Goal: Participate in discussion: Engage in conversation with other users on a specific topic

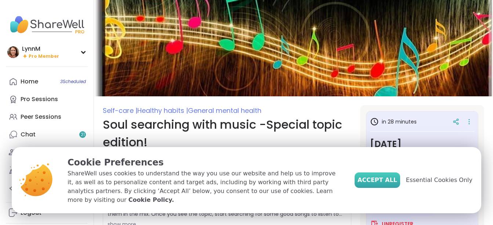
click at [383, 184] on span "Accept All" at bounding box center [377, 179] width 40 height 9
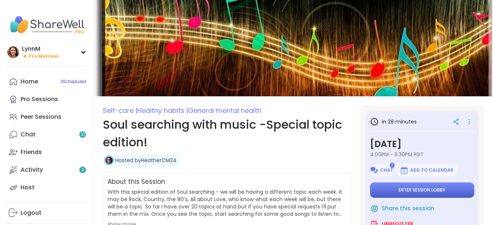
click at [385, 189] on button "Enter session lobby" at bounding box center [422, 189] width 104 height 15
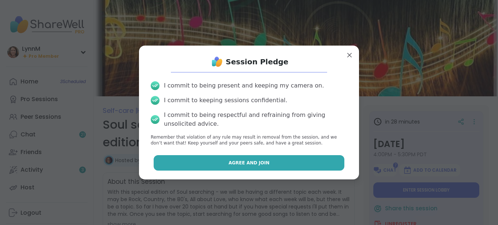
drag, startPoint x: 273, startPoint y: 161, endPoint x: 274, endPoint y: 165, distance: 4.1
click at [274, 165] on button "Agree and Join" at bounding box center [249, 162] width 191 height 15
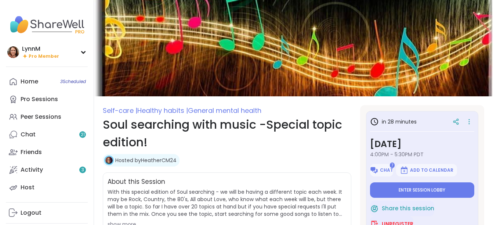
type textarea "*"
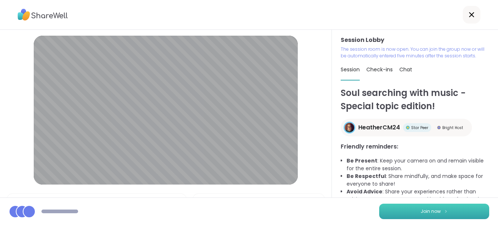
click at [421, 208] on span "Join now" at bounding box center [431, 211] width 20 height 7
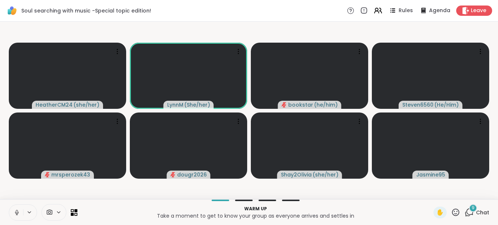
click at [476, 212] on span "Chat" at bounding box center [482, 211] width 13 height 7
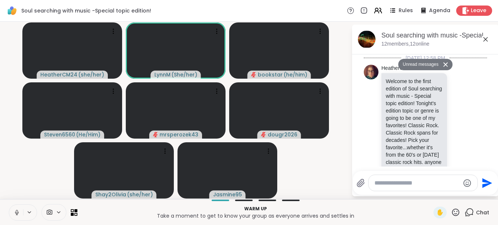
scroll to position [2181, 0]
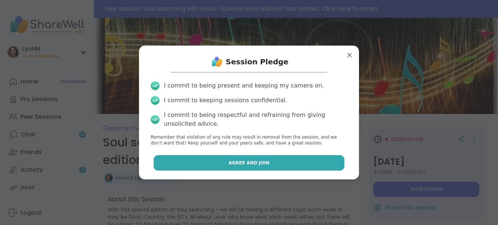
click at [246, 166] on span "Agree and Join" at bounding box center [249, 162] width 41 height 7
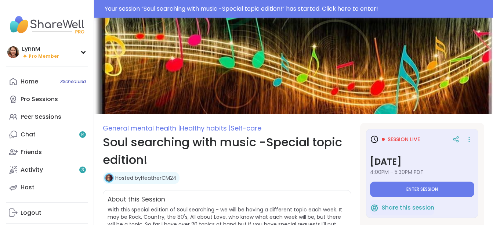
type textarea "*"
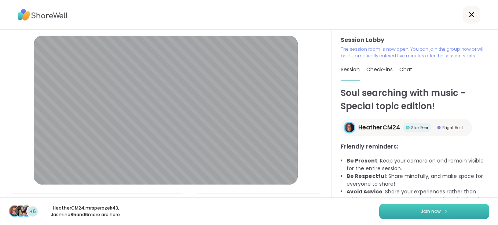
click at [406, 214] on button "Join now" at bounding box center [434, 210] width 110 height 15
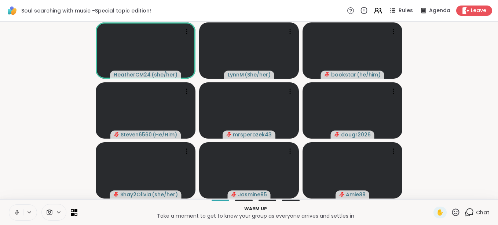
click at [470, 212] on div "Chat" at bounding box center [477, 212] width 25 height 12
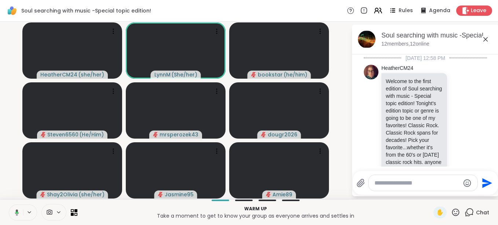
scroll to position [2167, 0]
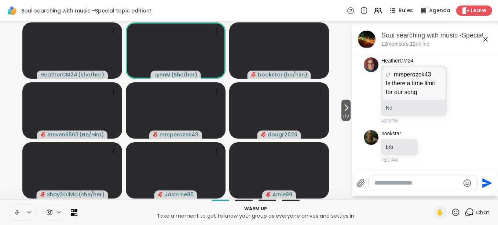
click at [486, 39] on icon at bounding box center [486, 39] width 4 height 4
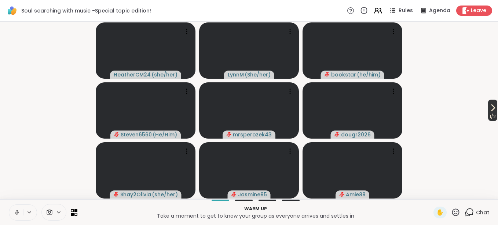
click at [489, 108] on icon at bounding box center [493, 107] width 9 height 9
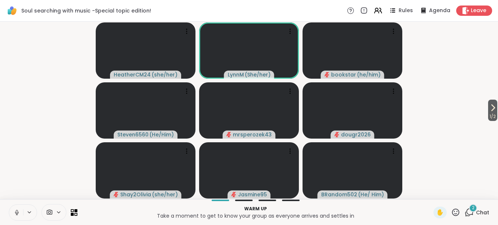
click at [465, 213] on icon at bounding box center [469, 211] width 9 height 9
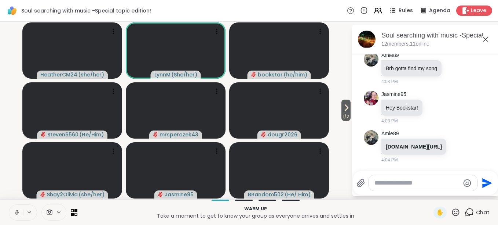
scroll to position [2331, 0]
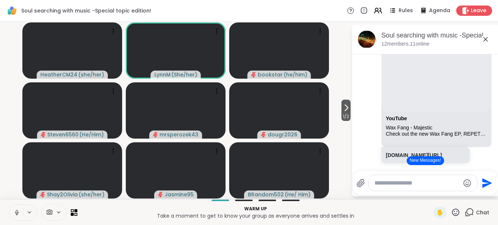
click at [485, 40] on icon at bounding box center [486, 39] width 4 height 4
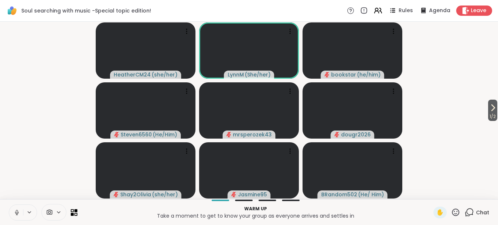
click at [467, 213] on icon at bounding box center [469, 211] width 9 height 9
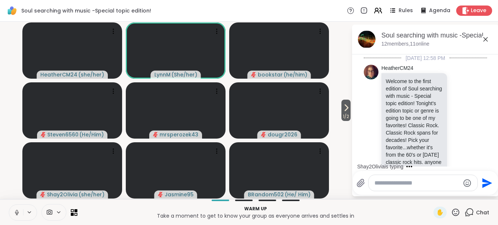
scroll to position [2624, 0]
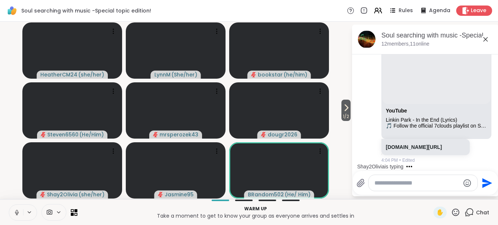
click at [489, 161] on div "Shay2Olivia is typing" at bounding box center [427, 166] width 144 height 12
click at [488, 161] on div "Shay2Olivia is typing" at bounding box center [427, 166] width 144 height 12
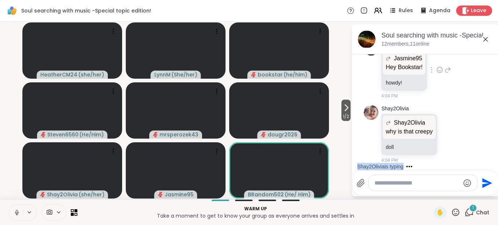
scroll to position [2852, 0]
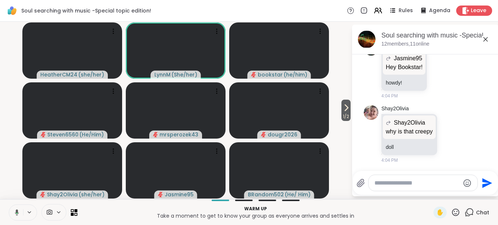
click at [487, 38] on icon at bounding box center [485, 39] width 9 height 9
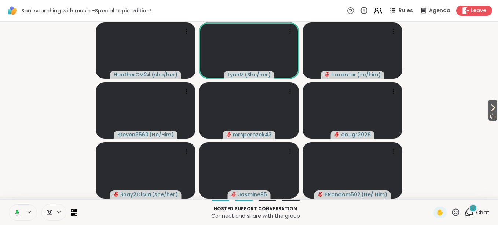
click at [17, 212] on rect at bounding box center [17, 211] width 2 height 3
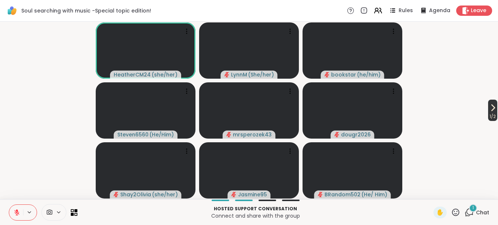
click at [489, 110] on icon at bounding box center [493, 107] width 9 height 9
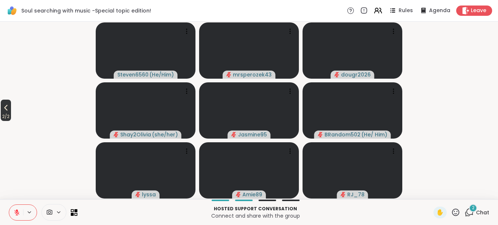
click at [5, 111] on icon at bounding box center [5, 107] width 9 height 9
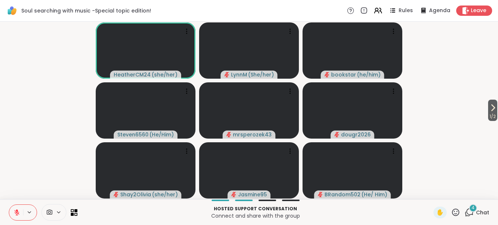
click at [465, 212] on icon at bounding box center [469, 211] width 9 height 9
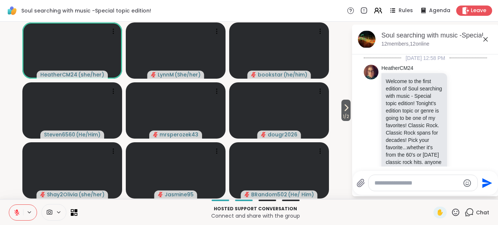
scroll to position [3345, 0]
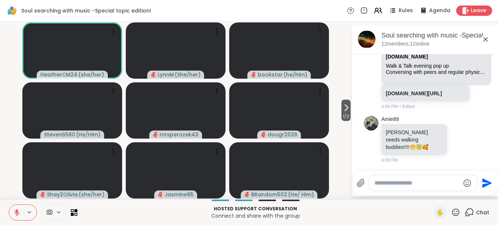
click at [486, 39] on icon at bounding box center [486, 39] width 4 height 4
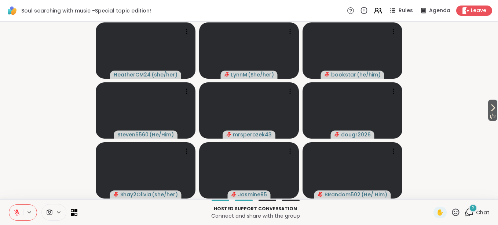
click at [469, 211] on div "2" at bounding box center [473, 208] width 8 height 8
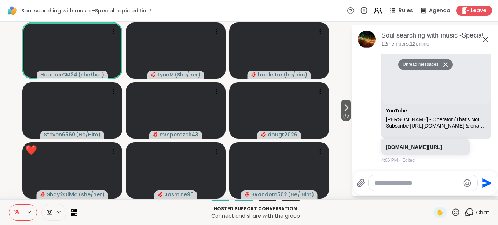
scroll to position [3734, 0]
click at [485, 39] on icon at bounding box center [485, 39] width 9 height 9
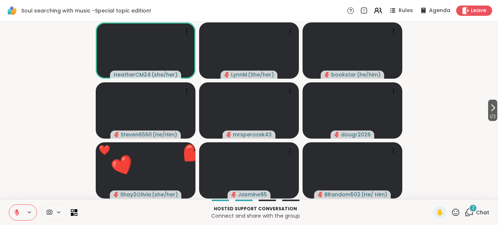
click at [476, 211] on span "Chat" at bounding box center [482, 211] width 13 height 7
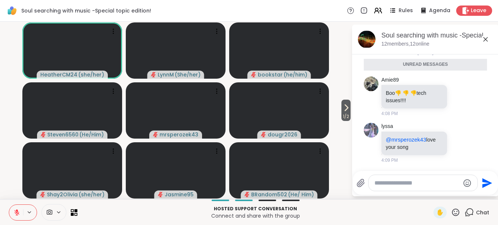
scroll to position [0, 0]
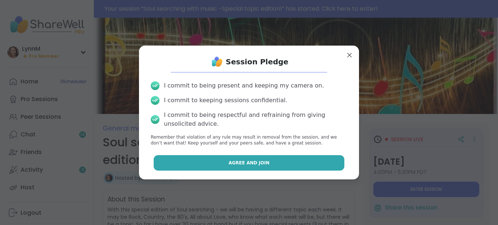
click at [214, 161] on button "Agree and Join" at bounding box center [249, 162] width 191 height 15
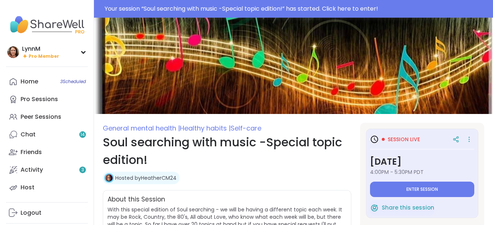
type textarea "*"
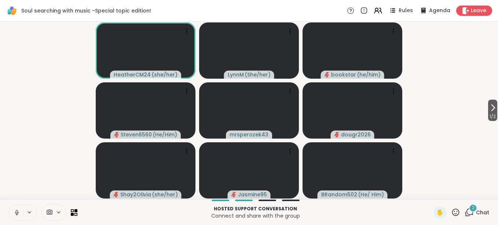
click at [476, 210] on span "Chat" at bounding box center [482, 211] width 13 height 7
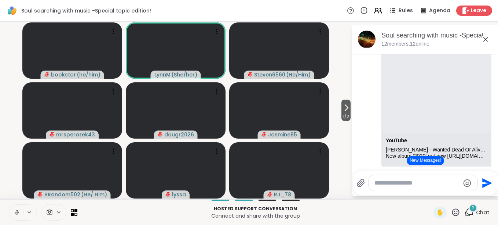
scroll to position [206, 0]
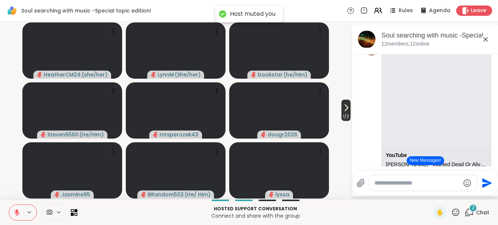
click at [344, 111] on icon at bounding box center [346, 107] width 9 height 9
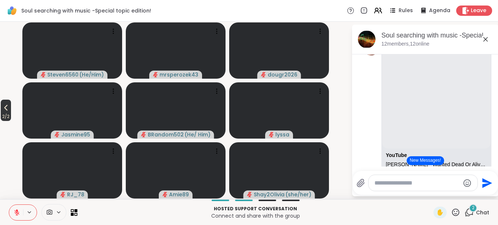
click at [8, 110] on icon at bounding box center [5, 108] width 3 height 6
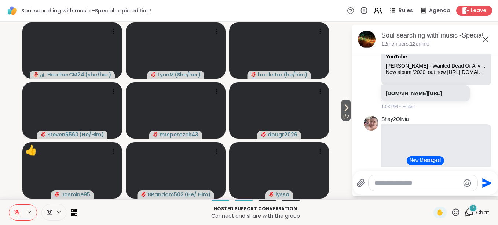
scroll to position [323, 0]
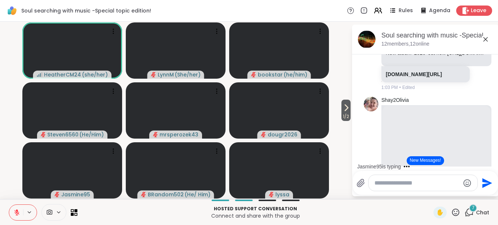
click at [486, 40] on icon at bounding box center [485, 39] width 9 height 9
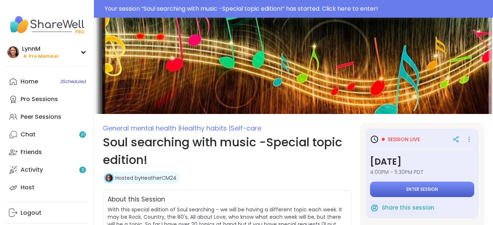
click at [389, 187] on button "Enter session" at bounding box center [422, 188] width 104 height 15
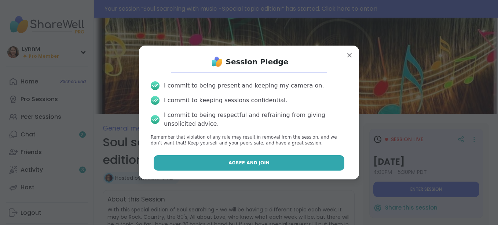
click at [238, 162] on span "Agree and Join" at bounding box center [249, 162] width 41 height 7
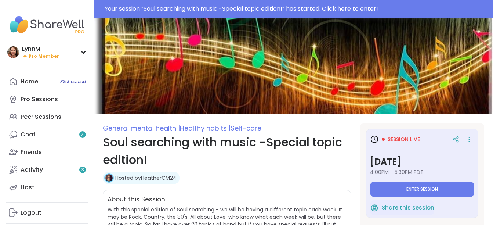
type textarea "*"
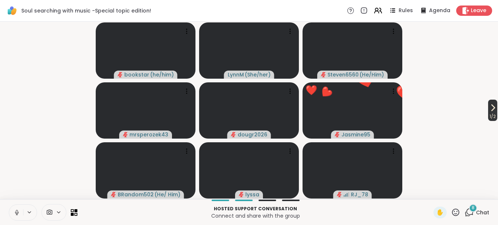
click at [490, 111] on icon at bounding box center [493, 107] width 9 height 9
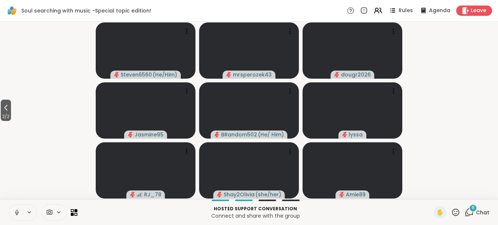
click at [6, 111] on icon at bounding box center [5, 107] width 9 height 9
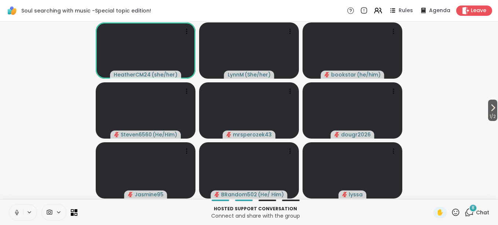
click at [476, 212] on span "Chat" at bounding box center [482, 211] width 13 height 7
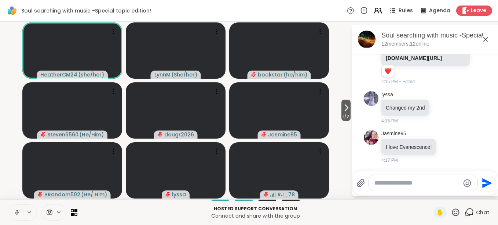
scroll to position [2086, 0]
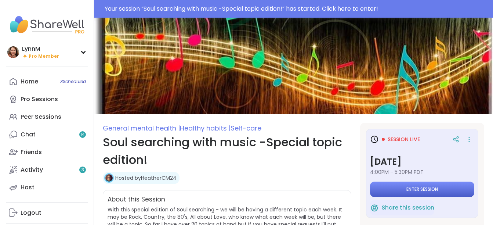
click at [416, 188] on span "Enter session" at bounding box center [422, 189] width 32 height 6
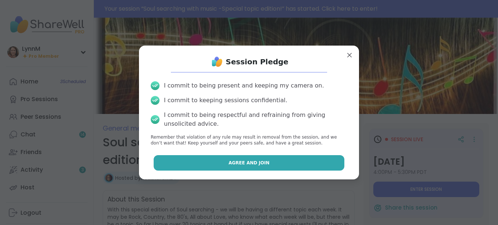
click at [238, 162] on span "Agree and Join" at bounding box center [249, 162] width 41 height 7
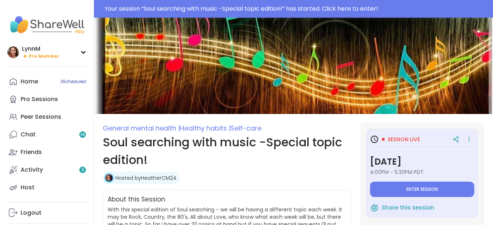
type textarea "*"
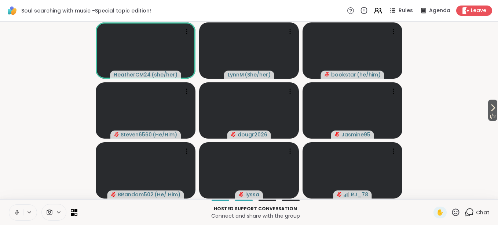
click at [476, 213] on span "Chat" at bounding box center [482, 211] width 13 height 7
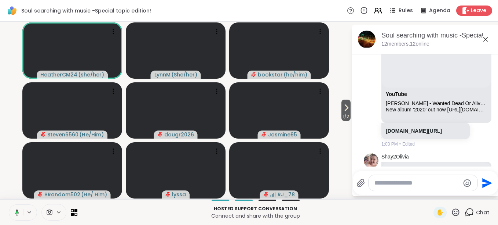
scroll to position [213, 0]
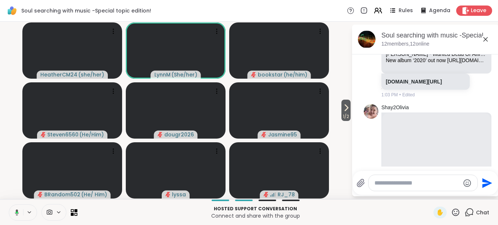
click at [492, 160] on html "Soul searching with music -Special topic edition! Rules Agenda Leave 1 / 2 Heat…" at bounding box center [249, 112] width 498 height 225
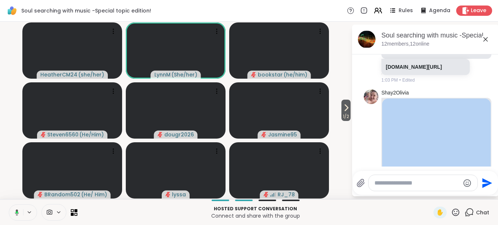
click at [492, 160] on html "Soul searching with music -Special topic edition! Rules Agenda Leave 1 / 2 Heat…" at bounding box center [249, 112] width 498 height 225
click at [492, 161] on html "Soul searching with music -Special topic edition! Rules Agenda Leave 1 / 2 Heat…" at bounding box center [249, 112] width 498 height 225
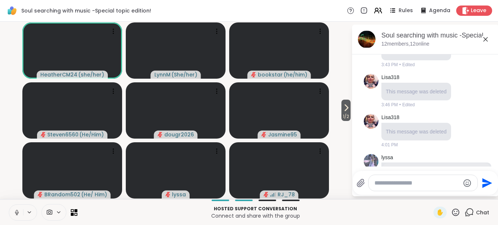
scroll to position [624, 0]
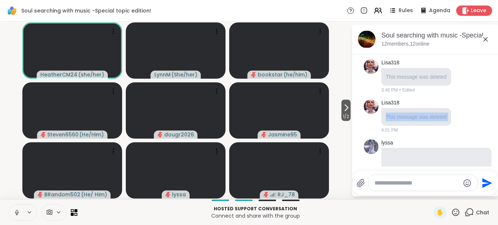
click at [492, 162] on html "Soul searching with music -Special topic edition! Rules Agenda Leave 1 / 2 Heat…" at bounding box center [249, 112] width 498 height 225
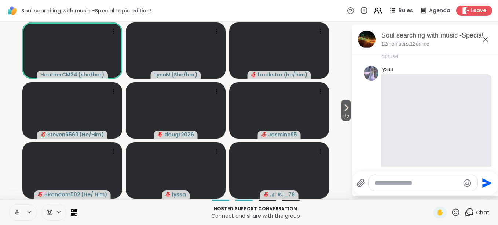
scroll to position [712, 0]
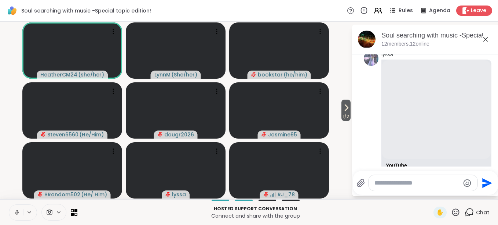
click at [492, 162] on html "Soul searching with music -Special topic edition! Rules Agenda Leave 1 / 2 Heat…" at bounding box center [249, 112] width 498 height 225
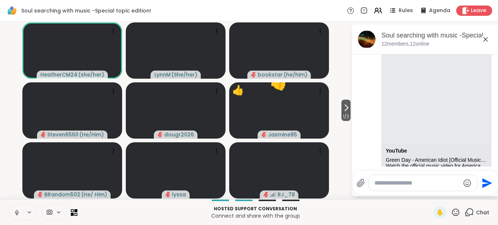
scroll to position [756, 0]
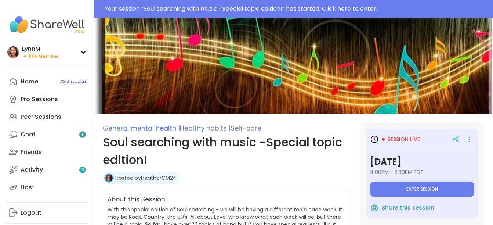
click at [393, 190] on button "Enter session" at bounding box center [422, 188] width 104 height 15
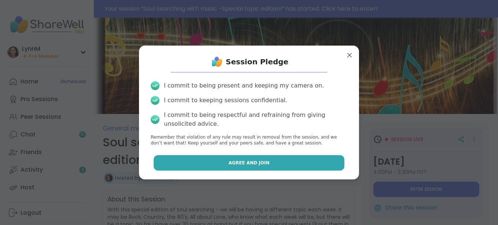
click at [276, 163] on button "Agree and Join" at bounding box center [249, 162] width 191 height 15
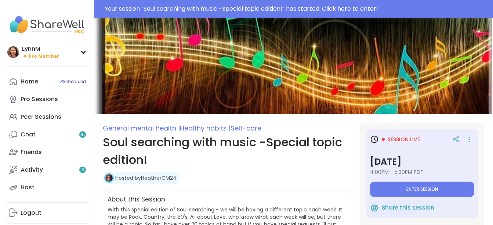
type textarea "*"
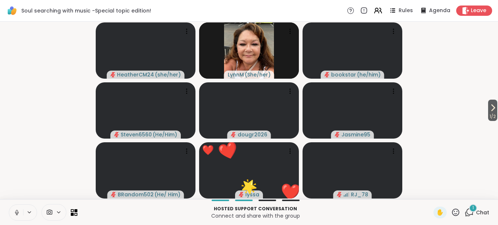
click at [478, 212] on span "Chat" at bounding box center [482, 211] width 13 height 7
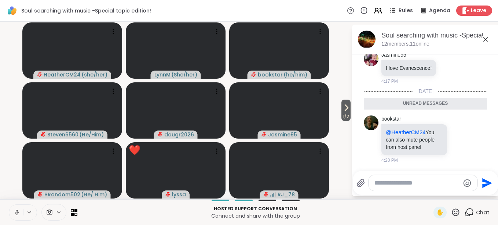
scroll to position [3061, 0]
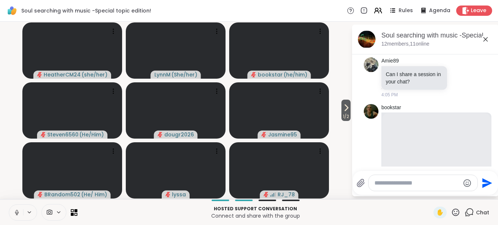
click at [492, 58] on html "Soul searching with music -Special topic edition! Rules Agenda Leave 1 / 2 Heat…" at bounding box center [249, 112] width 498 height 225
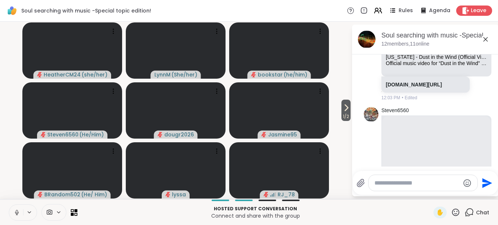
scroll to position [1833, 0]
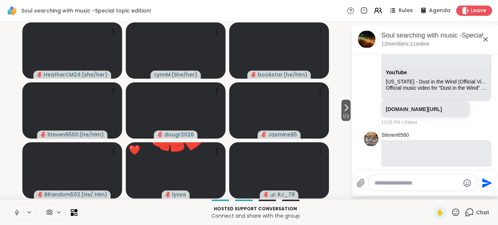
click at [492, 57] on html "Soul searching with music -Special topic edition! Rules Agenda Leave 1 / 2 Heat…" at bounding box center [249, 112] width 498 height 225
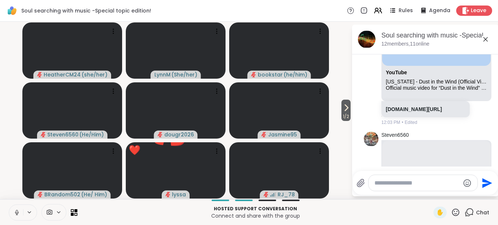
click at [492, 57] on html "Soul searching with music -Special topic edition! Rules Agenda Leave 1 / 2 Heat…" at bounding box center [249, 112] width 498 height 225
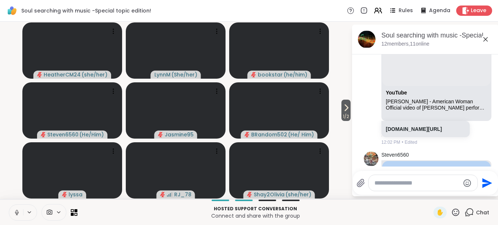
scroll to position [1628, 0]
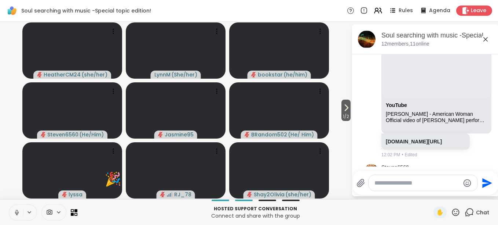
click at [490, 59] on body "Soul searching with music -Special topic edition! Rules Agenda Leave 1 / 2 Heat…" at bounding box center [249, 112] width 498 height 225
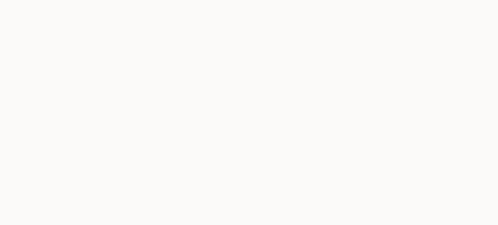
click at [490, 59] on body "*" at bounding box center [249, 112] width 498 height 225
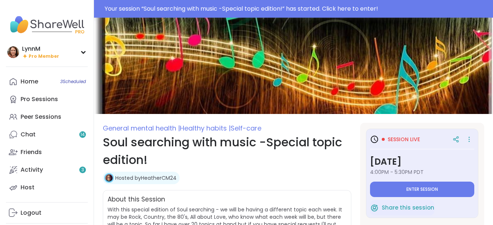
type textarea "*"
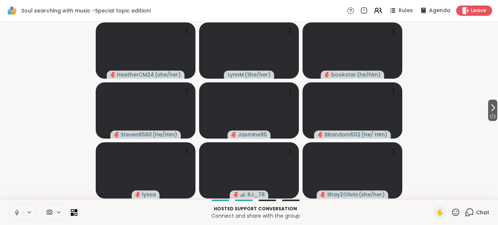
click at [477, 210] on span "Chat" at bounding box center [482, 211] width 13 height 7
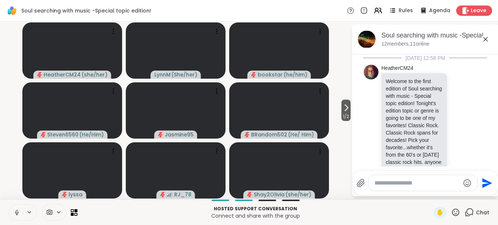
scroll to position [4363, 0]
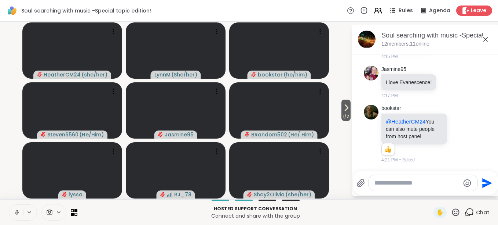
click at [16, 213] on icon at bounding box center [17, 212] width 7 height 7
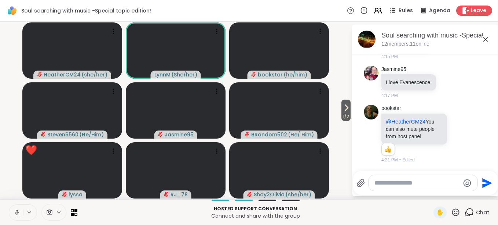
scroll to position [0, 0]
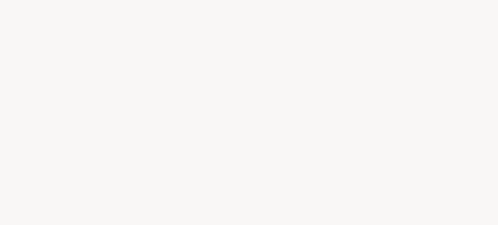
drag, startPoint x: 490, startPoint y: 156, endPoint x: 483, endPoint y: 91, distance: 65.3
